Goal: Download file/media

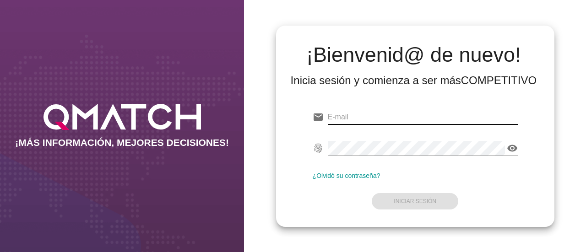
click at [365, 122] on input "email" at bounding box center [423, 117] width 190 height 15
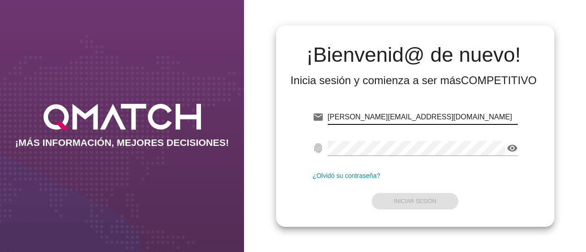
type input "[PERSON_NAME][EMAIL_ADDRESS][DOMAIN_NAME]"
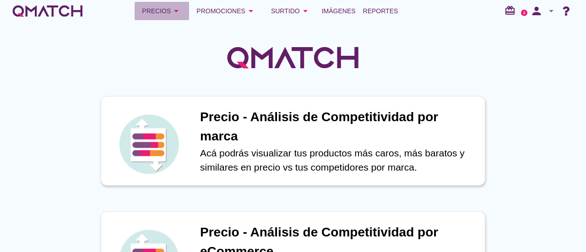
click at [181, 10] on icon "arrow_drop_down" at bounding box center [176, 10] width 11 height 11
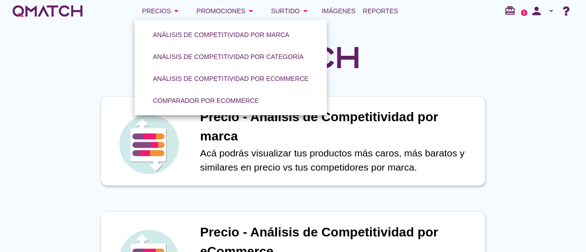
click at [448, 48] on div at bounding box center [293, 52] width 586 height 61
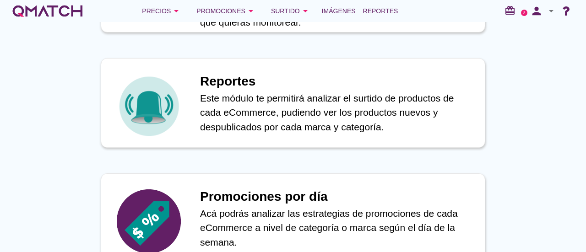
scroll to position [500, 0]
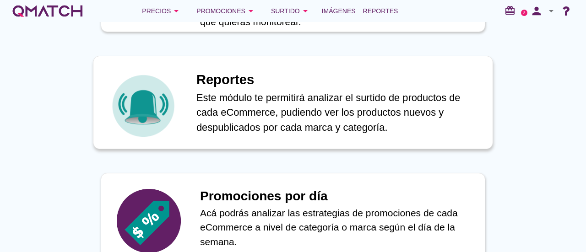
click at [336, 64] on div "Reportes Este módulo te permitirá analizar el surtido de productos de cada eCom…" at bounding box center [293, 102] width 400 height 93
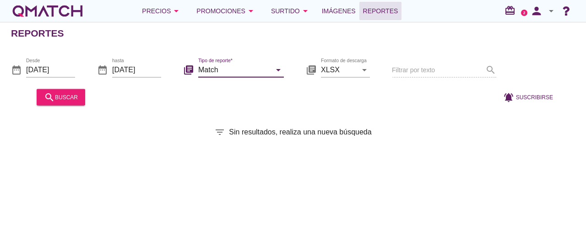
click at [258, 71] on input "Match" at bounding box center [234, 69] width 73 height 15
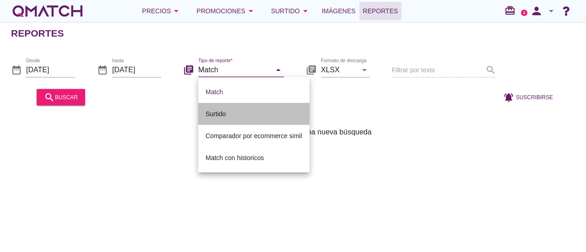
click at [252, 108] on div "Surtido" at bounding box center [254, 114] width 97 height 22
type input "Surtido"
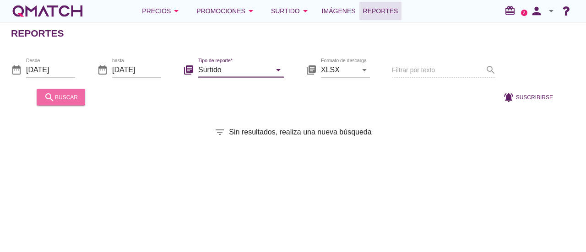
click at [72, 104] on button "search buscar" at bounding box center [61, 97] width 49 height 16
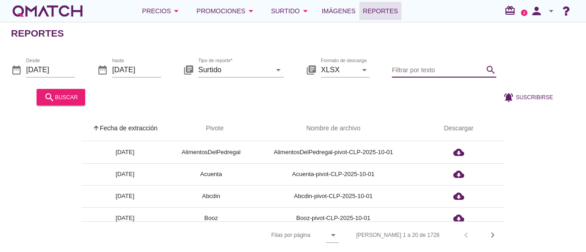
click at [425, 69] on input "Filtrar por texto" at bounding box center [438, 69] width 92 height 15
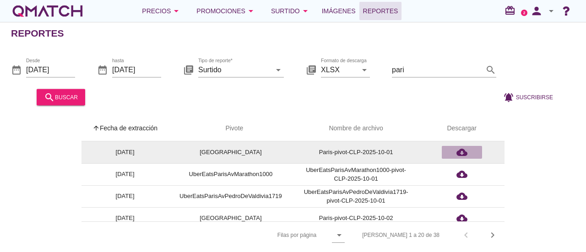
click at [451, 148] on div "cloud_download" at bounding box center [462, 152] width 33 height 11
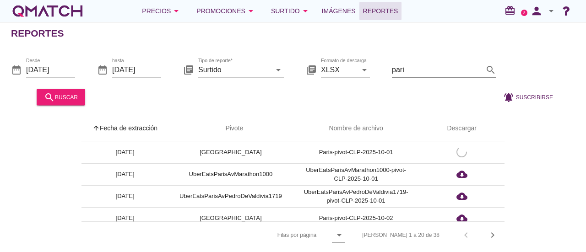
click at [431, 74] on input "pari" at bounding box center [438, 69] width 92 height 15
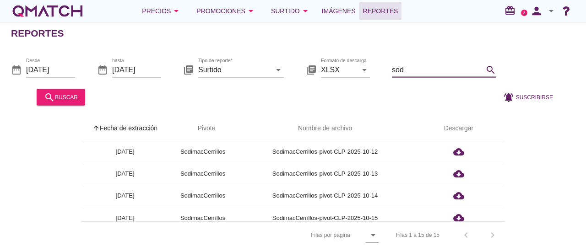
scroll to position [250, 0]
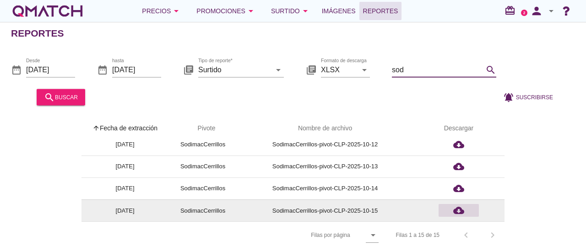
type input "sod"
click at [455, 212] on icon "cloud_download" at bounding box center [458, 210] width 11 height 11
